Goal: Information Seeking & Learning: Learn about a topic

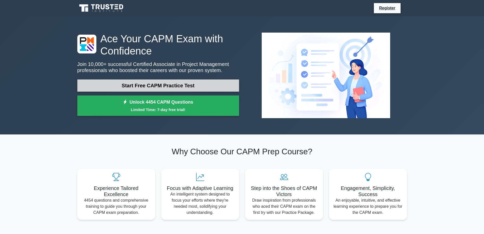
click at [187, 81] on link "Start Free CAPM Practice Test" at bounding box center [158, 85] width 162 height 12
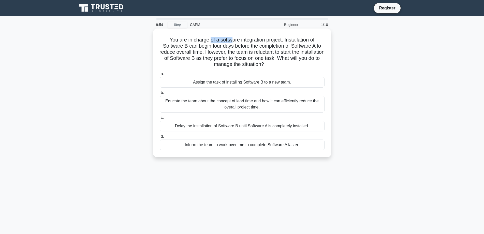
drag, startPoint x: 209, startPoint y: 42, endPoint x: 230, endPoint y: 41, distance: 21.1
click at [230, 41] on h5 "You are in charge of a software integration project. Installation of Software B…" at bounding box center [242, 52] width 166 height 31
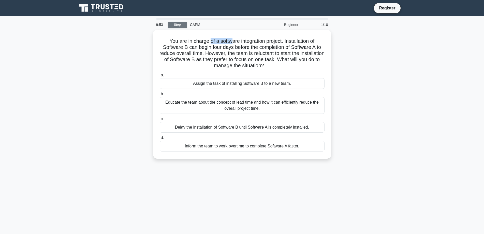
click at [181, 25] on link "Stop" at bounding box center [177, 25] width 19 height 6
